Goal: Communication & Community: Answer question/provide support

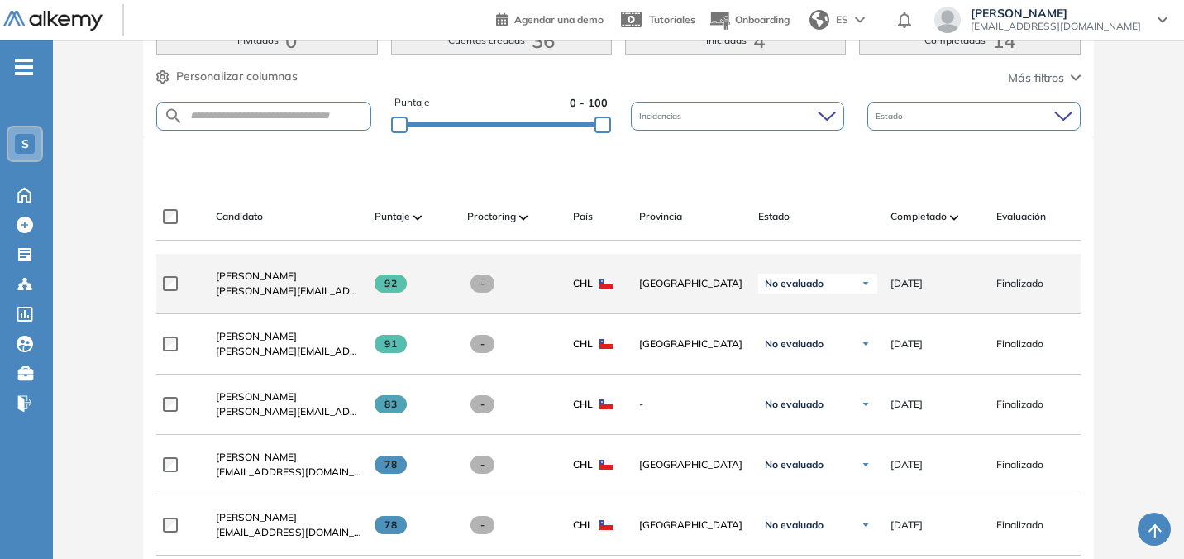
scroll to position [480, 0]
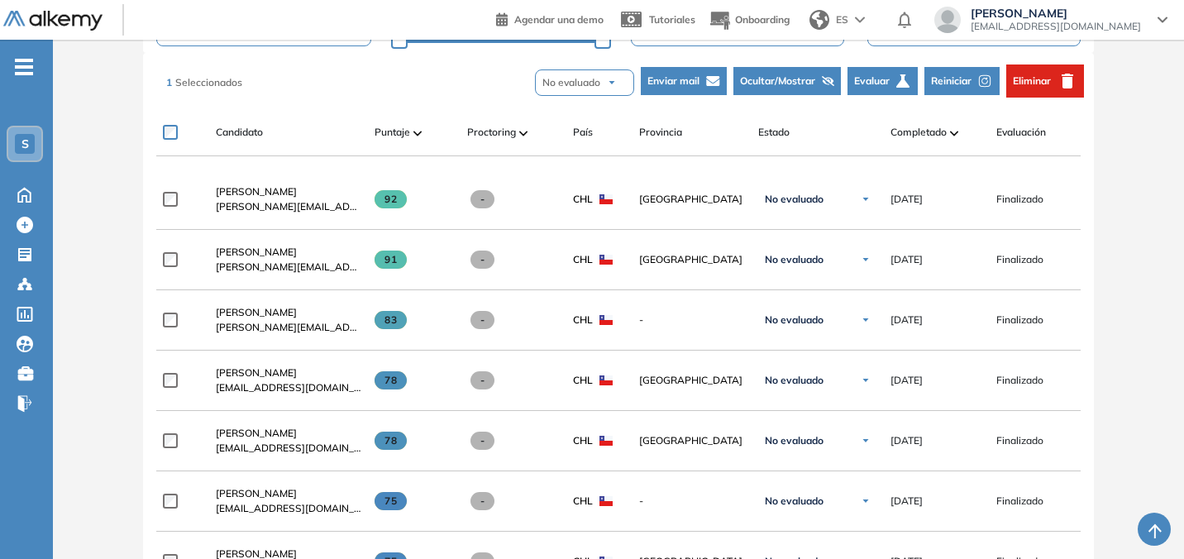
click at [692, 82] on span "Enviar mail" at bounding box center [674, 81] width 52 height 15
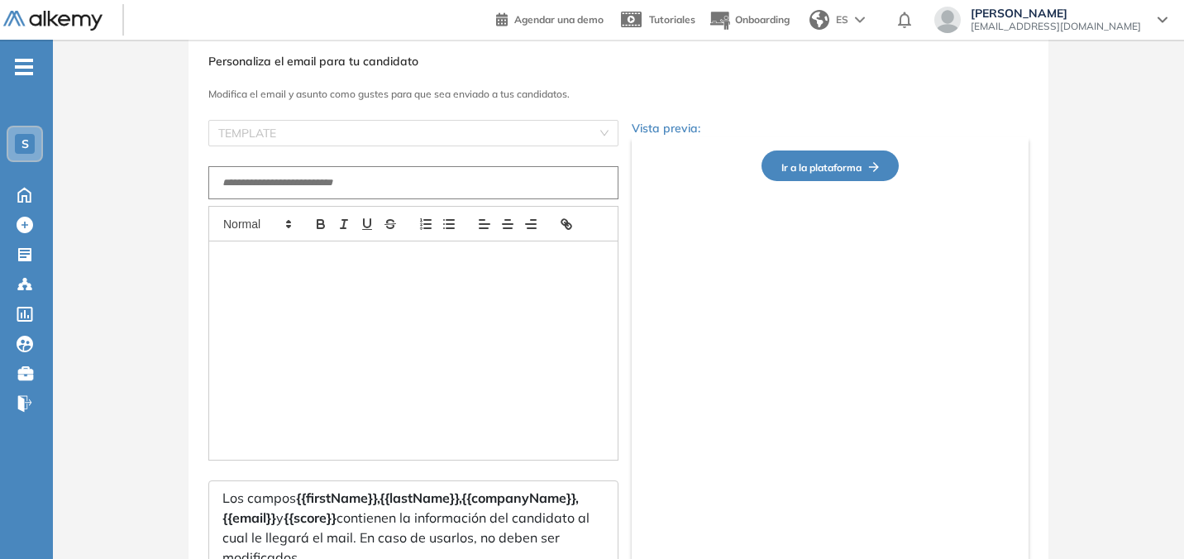
scroll to position [186, 0]
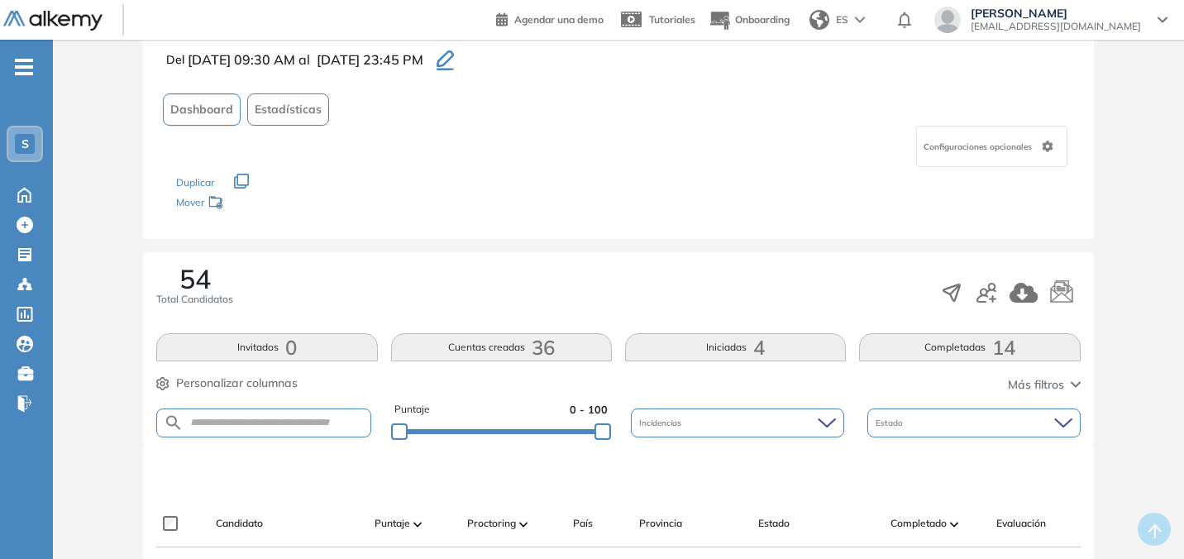
scroll to position [91, 0]
click at [916, 339] on button "Completadas 14" at bounding box center [969, 345] width 221 height 28
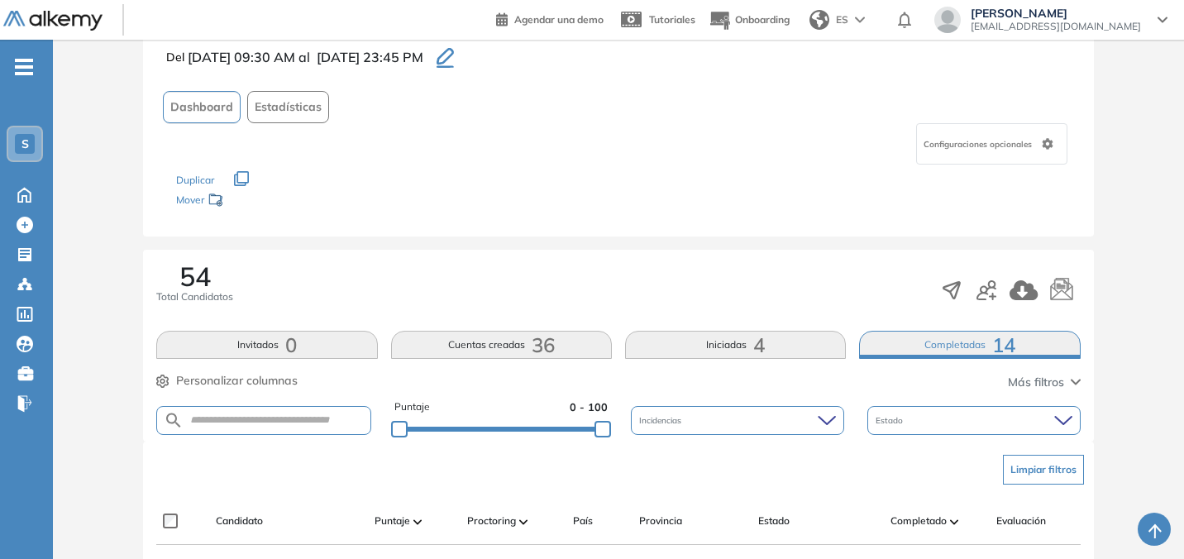
scroll to position [372, 0]
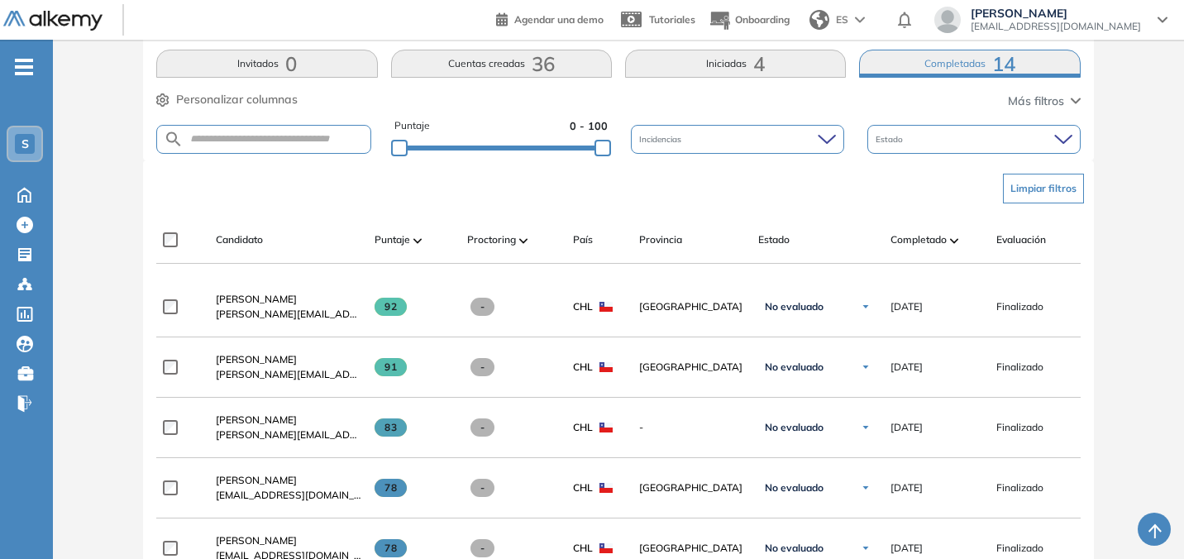
click at [919, 135] on div "Estado" at bounding box center [974, 139] width 213 height 29
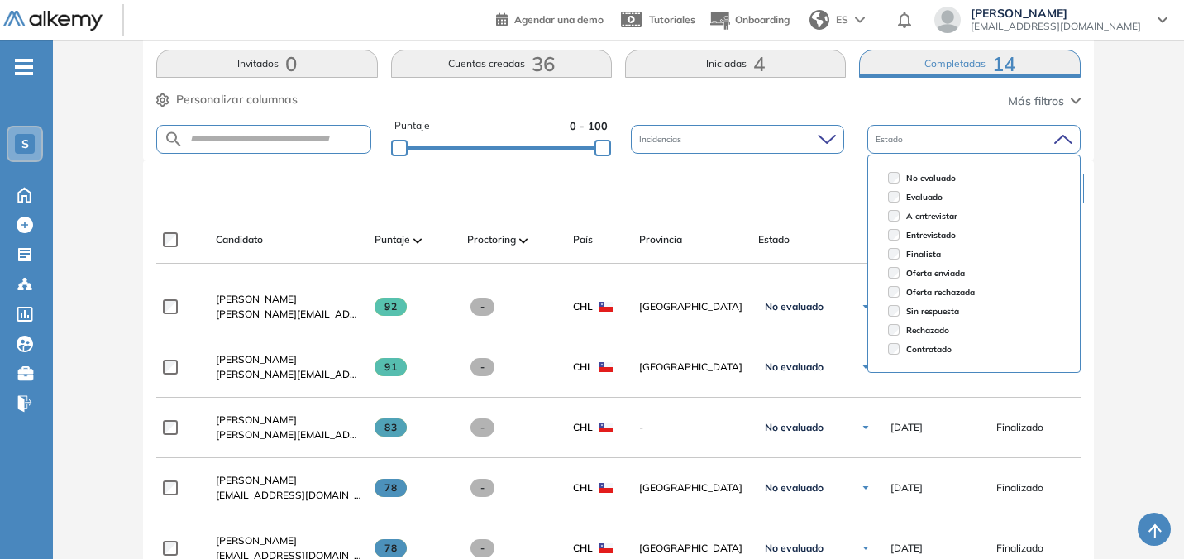
click at [919, 135] on div "Estado" at bounding box center [974, 139] width 213 height 29
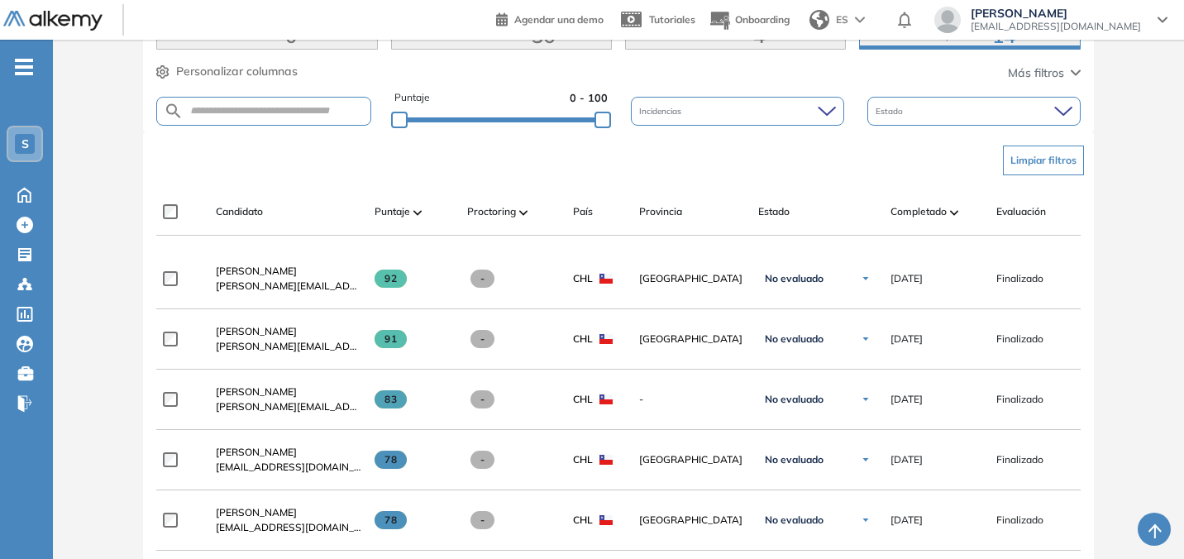
scroll to position [401, 0]
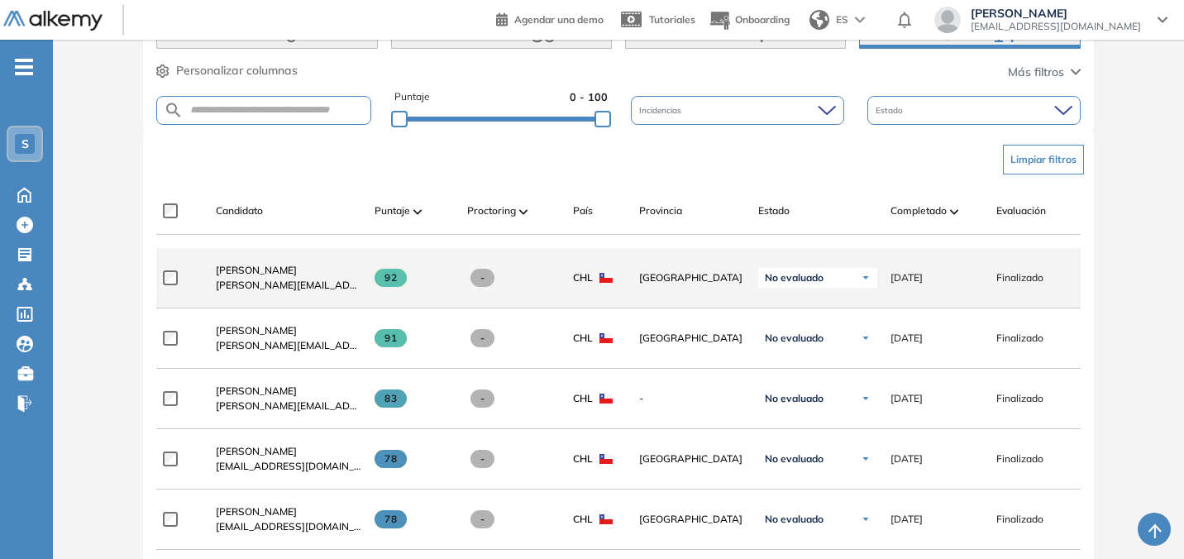
click at [162, 280] on div "**********" at bounding box center [712, 278] width 1112 height 60
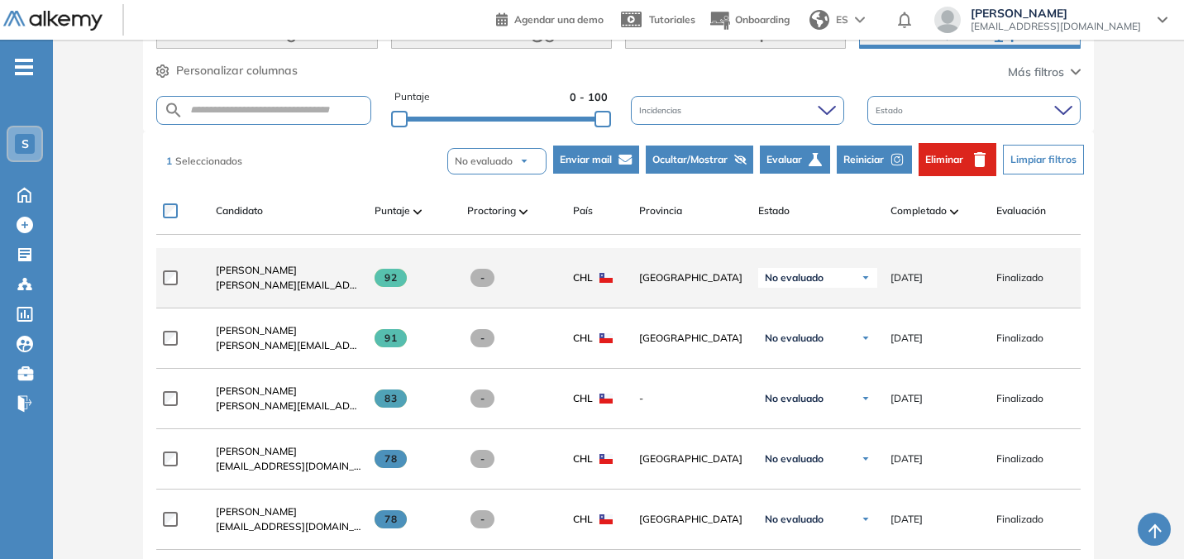
click at [841, 280] on div "No evaluado" at bounding box center [818, 278] width 119 height 20
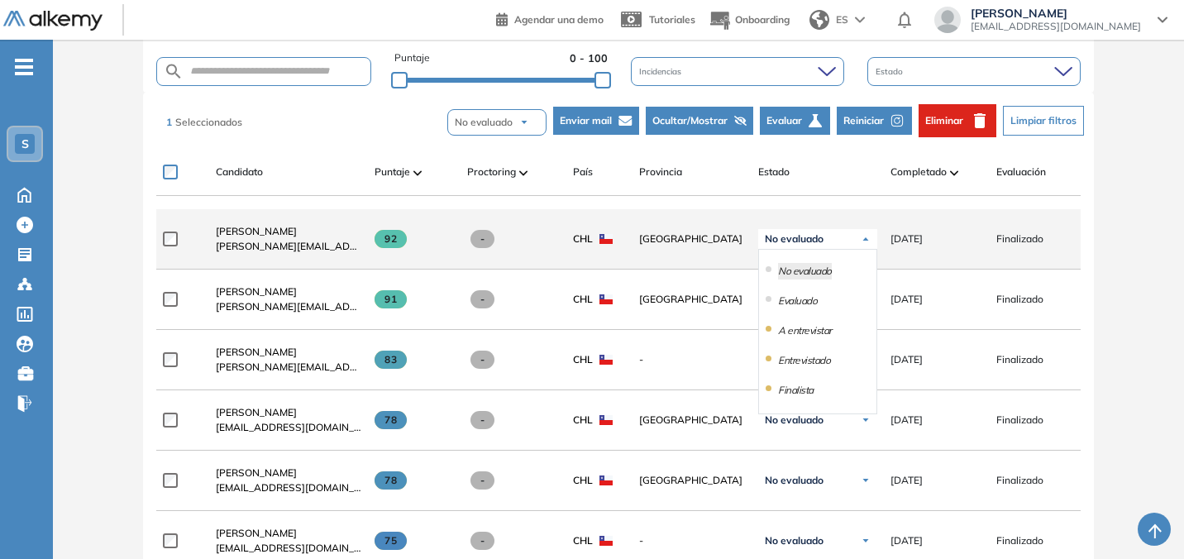
scroll to position [365, 0]
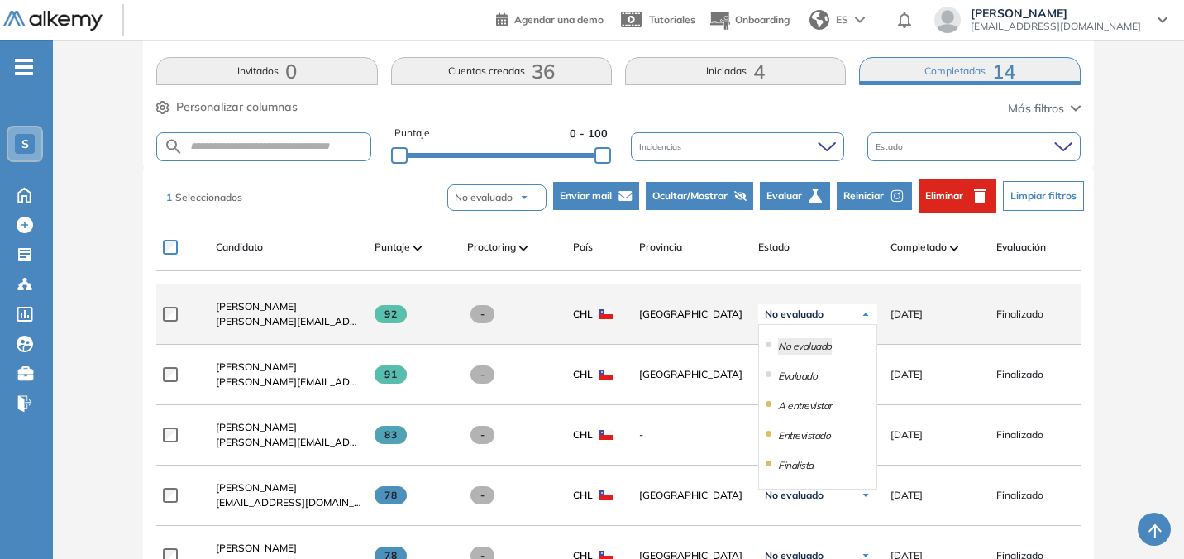
click at [865, 318] on img at bounding box center [866, 314] width 10 height 10
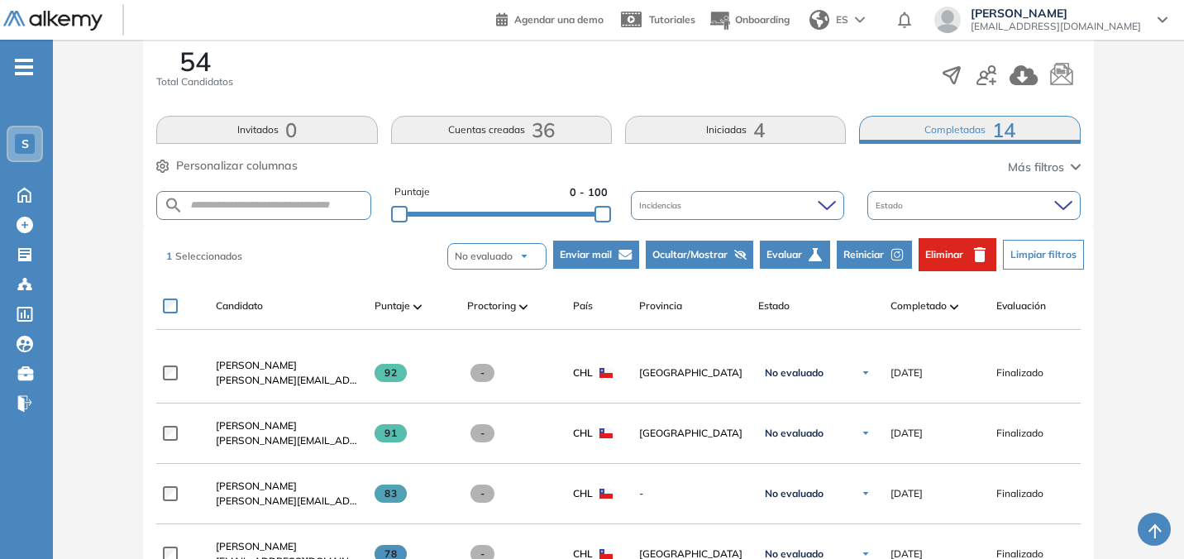
scroll to position [299, 0]
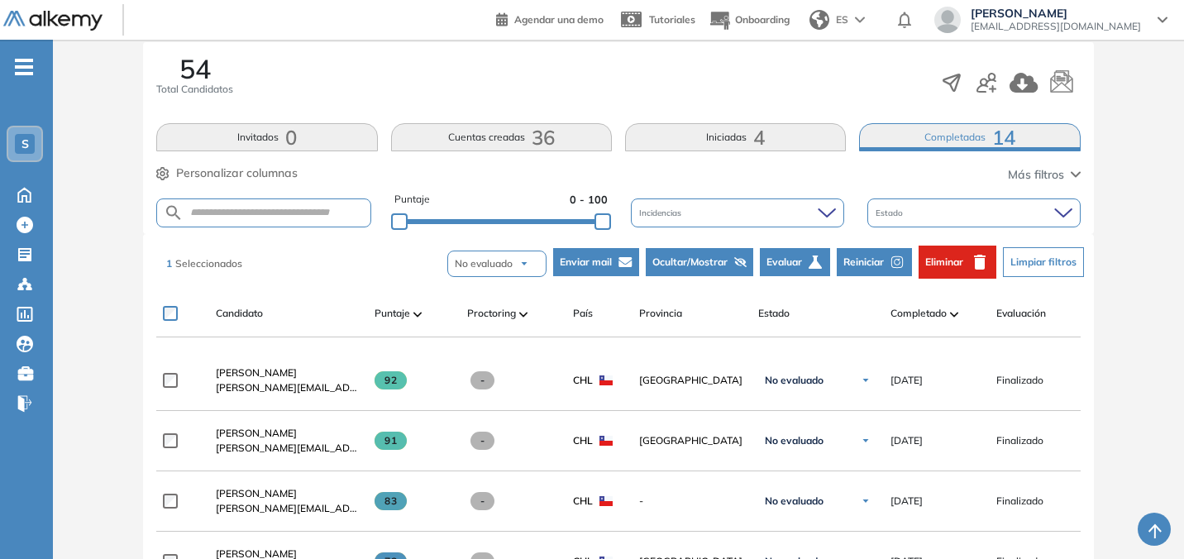
click at [816, 221] on div "Incidencias" at bounding box center [737, 213] width 213 height 29
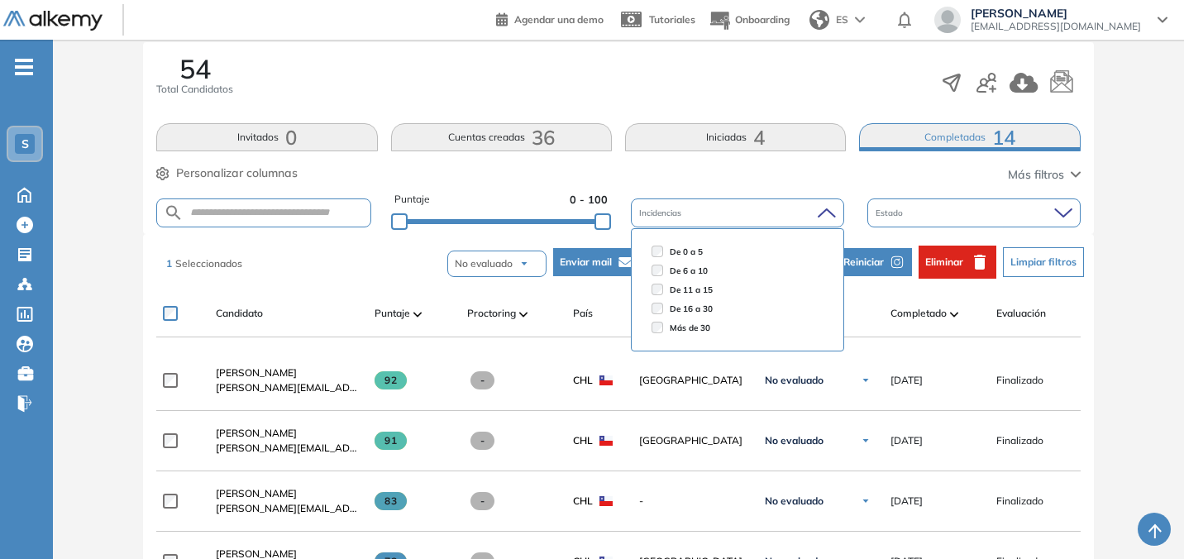
click at [821, 213] on icon at bounding box center [827, 212] width 17 height 7
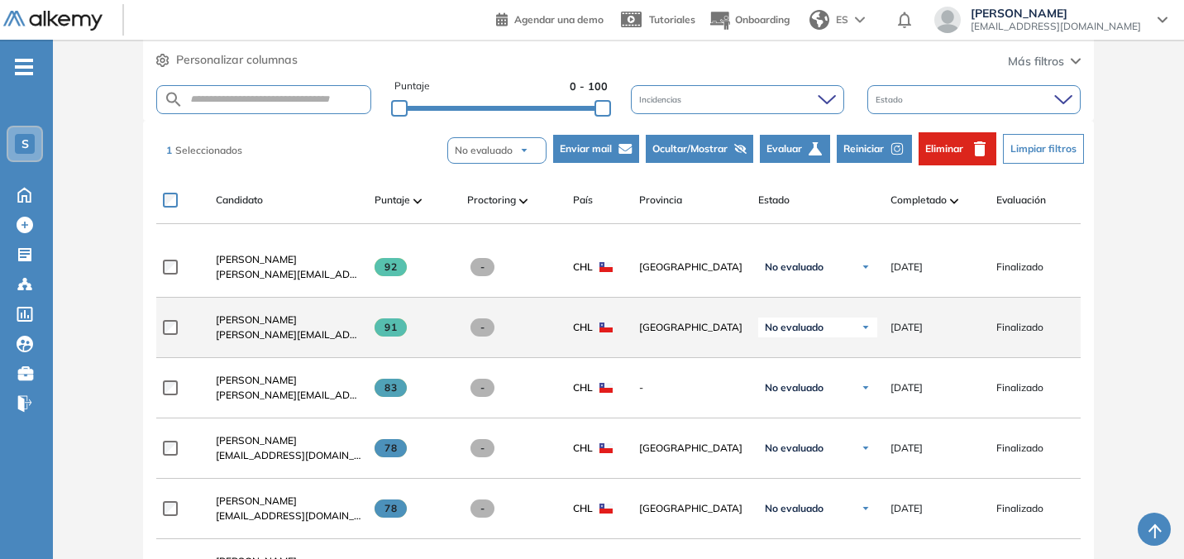
scroll to position [286, 0]
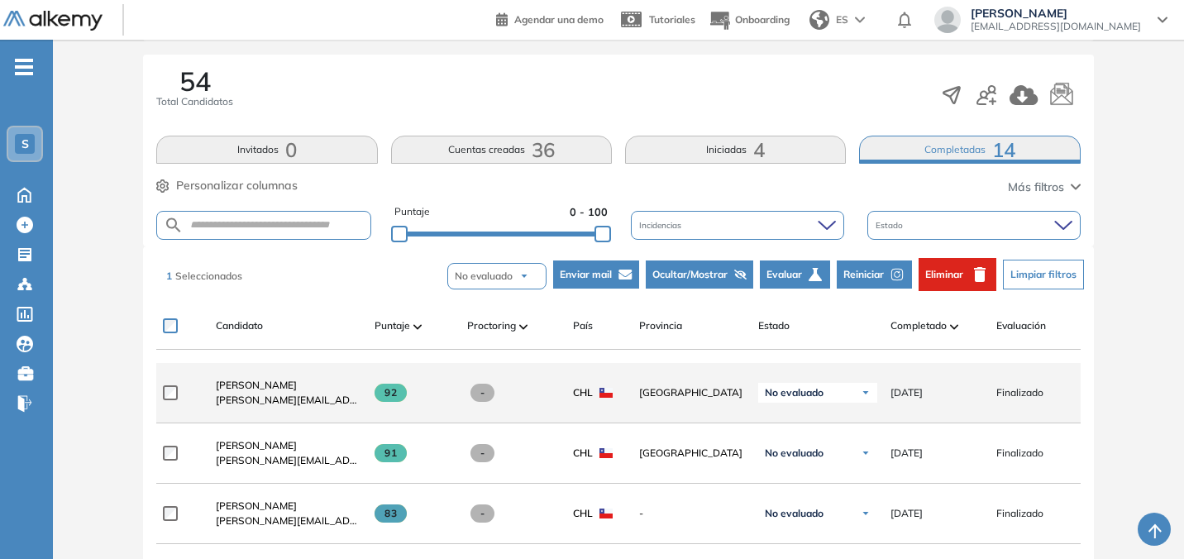
click at [178, 388] on div at bounding box center [183, 392] width 40 height 41
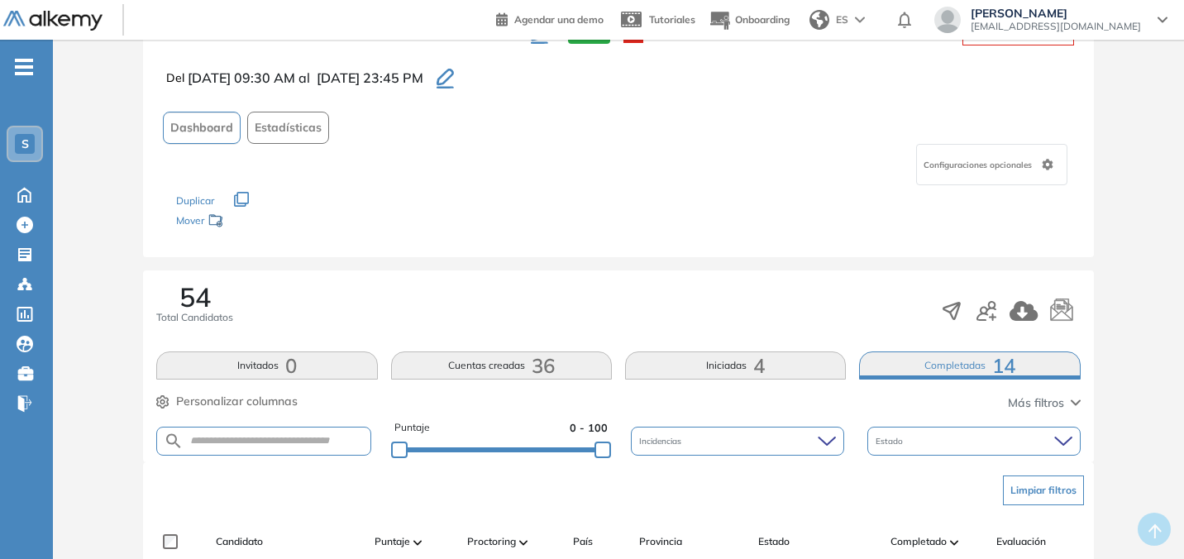
scroll to position [54, 0]
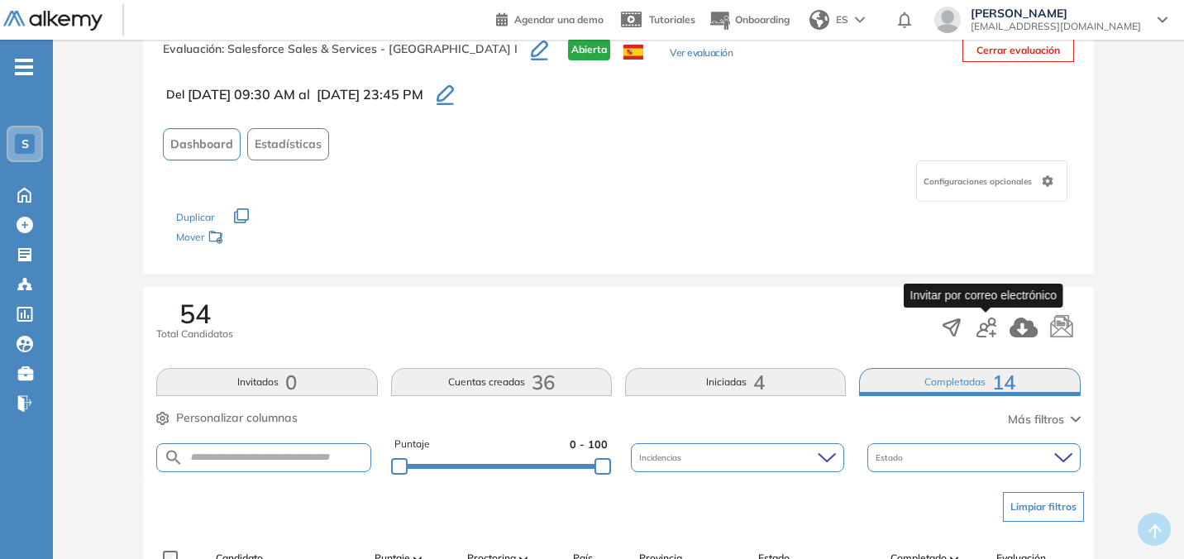
click at [986, 333] on icon "button" at bounding box center [987, 328] width 20 height 20
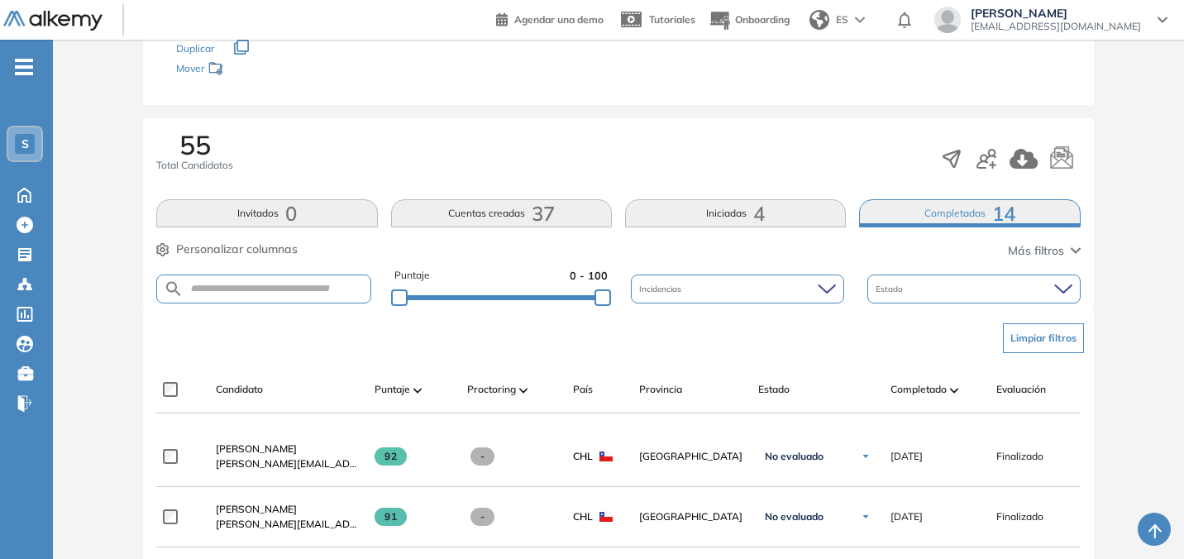
scroll to position [288, 0]
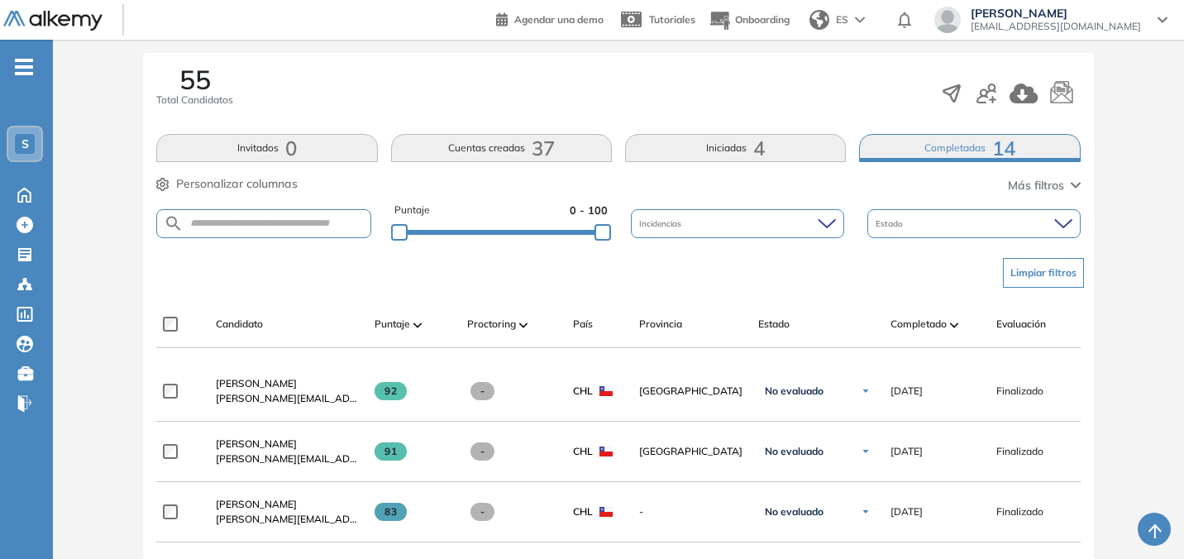
click at [950, 234] on div "Estado" at bounding box center [974, 223] width 213 height 29
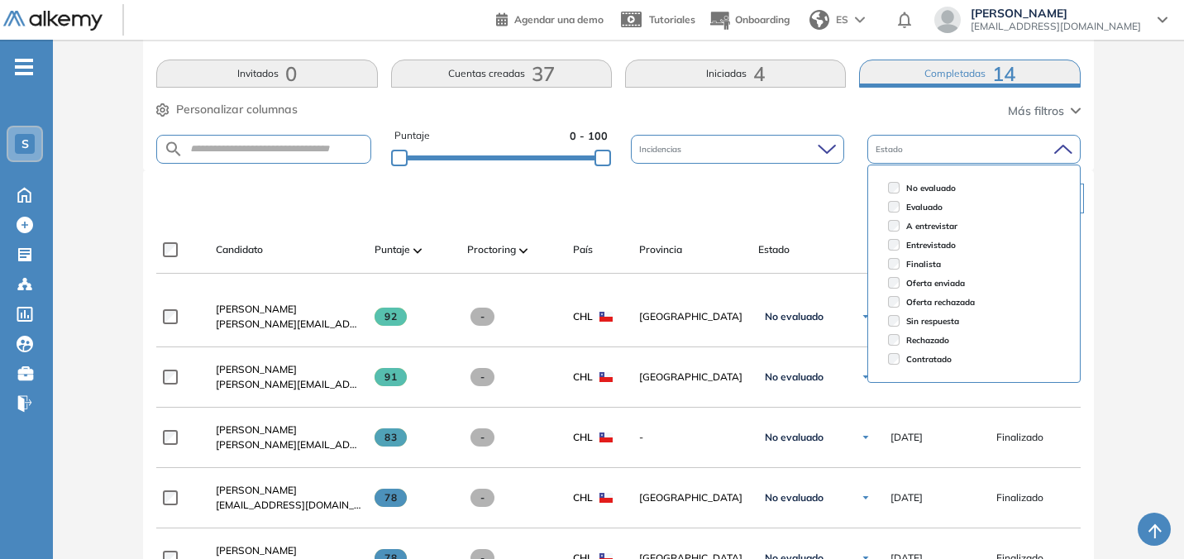
scroll to position [363, 0]
click at [938, 148] on div "Estado" at bounding box center [974, 148] width 213 height 29
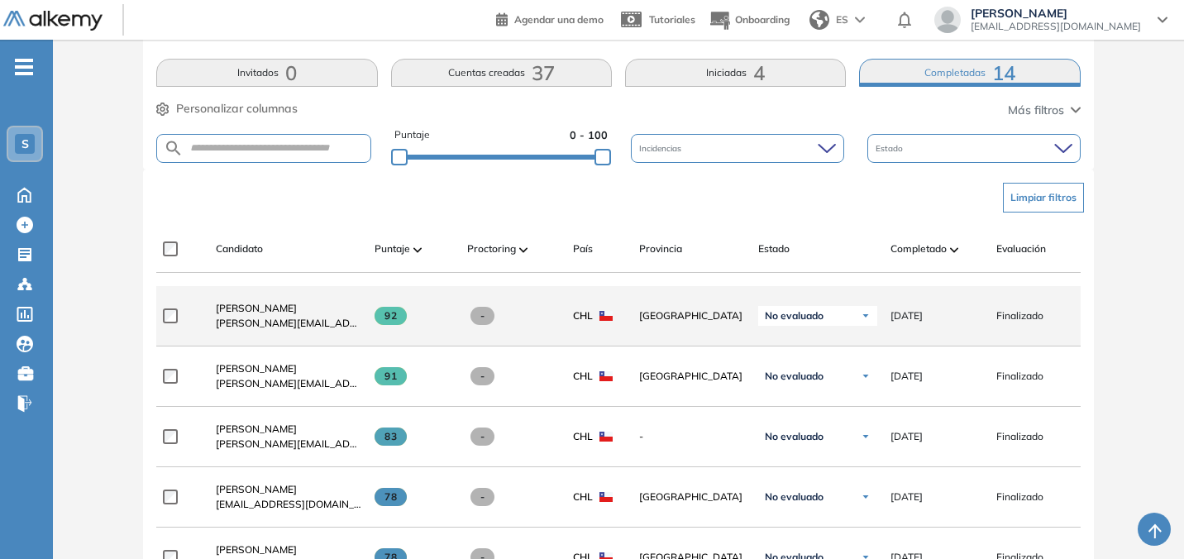
click at [161, 325] on div "**********" at bounding box center [712, 316] width 1112 height 60
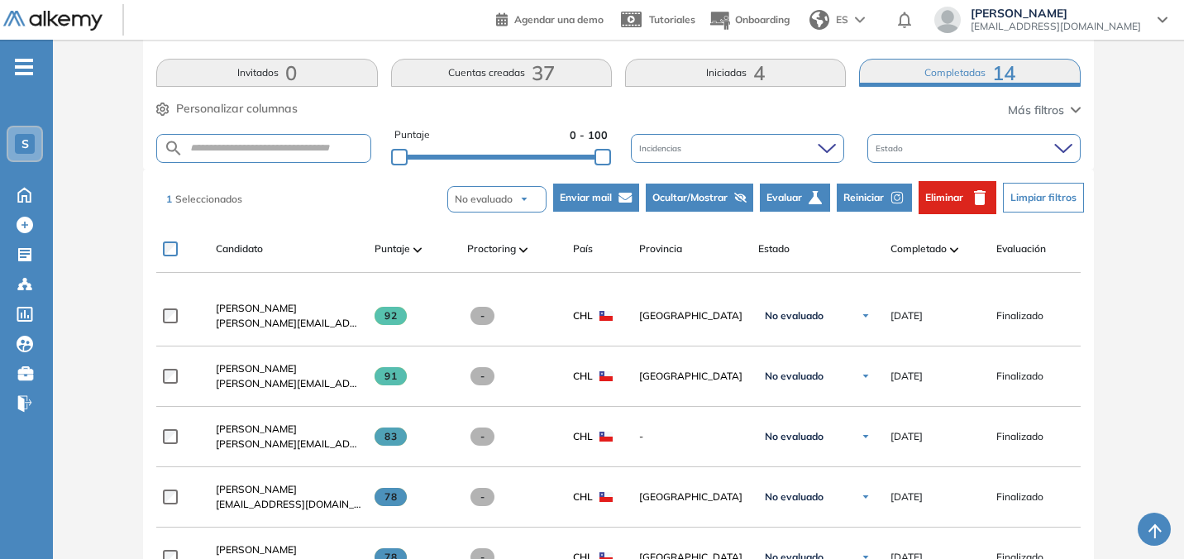
click at [613, 199] on button "Enviar mail" at bounding box center [596, 198] width 86 height 28
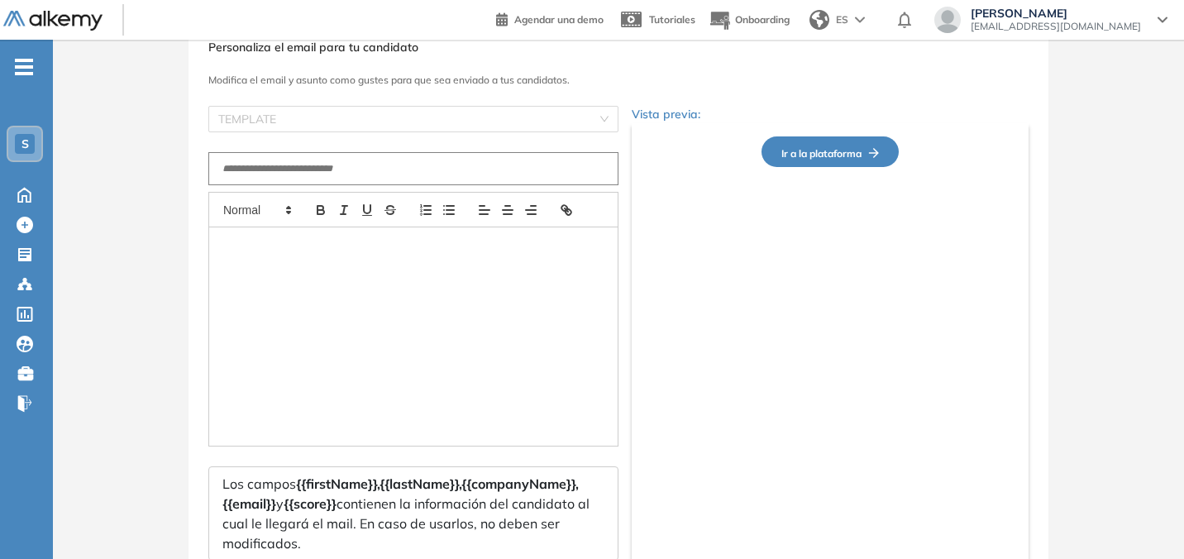
scroll to position [32, 0]
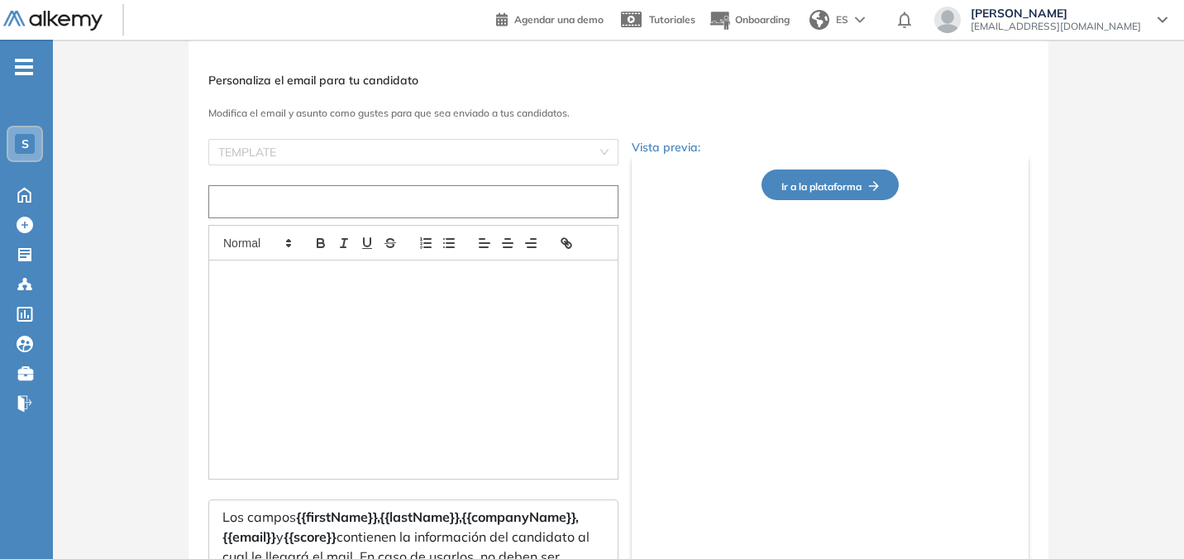
click at [567, 207] on input "text" at bounding box center [413, 201] width 410 height 33
type input "**********"
click at [448, 306] on div at bounding box center [413, 370] width 409 height 218
drag, startPoint x: 409, startPoint y: 202, endPoint x: 376, endPoint y: 204, distance: 34.0
click at [376, 204] on input "**********" at bounding box center [413, 201] width 410 height 33
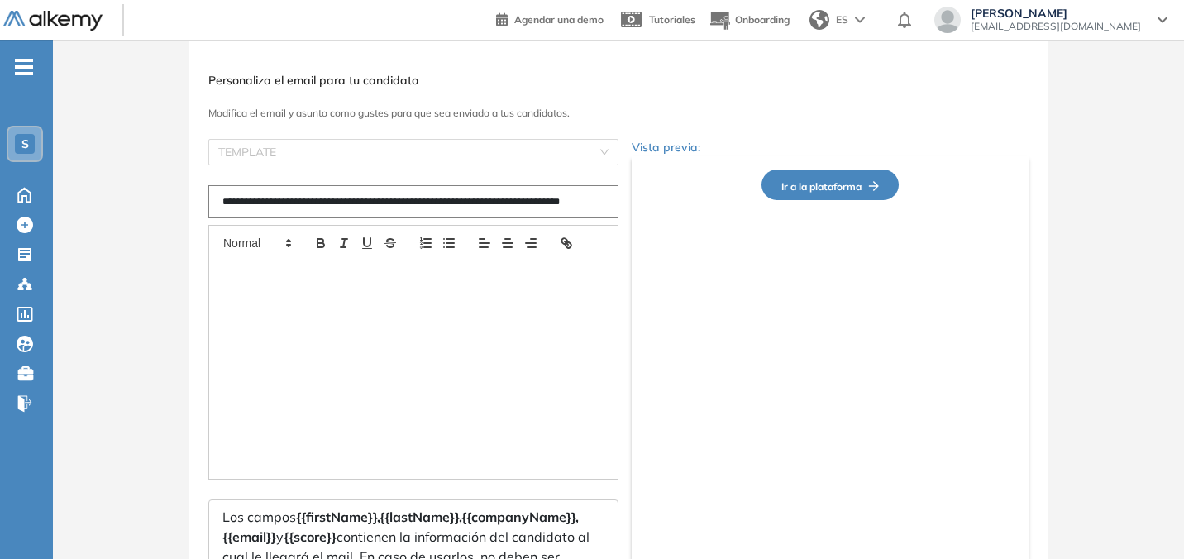
click at [451, 332] on div at bounding box center [413, 370] width 409 height 218
click at [369, 279] on div at bounding box center [413, 370] width 409 height 218
click at [361, 293] on div at bounding box center [413, 370] width 409 height 218
click at [361, 318] on div at bounding box center [413, 370] width 409 height 218
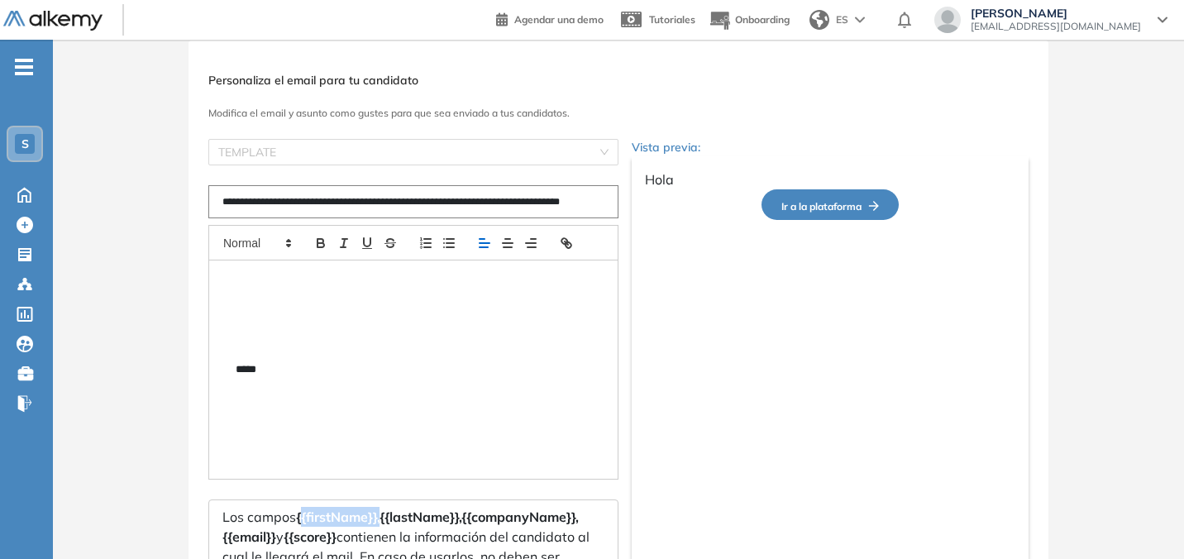
drag, startPoint x: 381, startPoint y: 515, endPoint x: 299, endPoint y: 517, distance: 81.9
click at [299, 517] on span "{{firstName}}," at bounding box center [338, 517] width 84 height 17
copy span "{{firstName}}"
click at [319, 365] on p "****" at bounding box center [414, 369] width 356 height 15
